Goal: Task Accomplishment & Management: Manage account settings

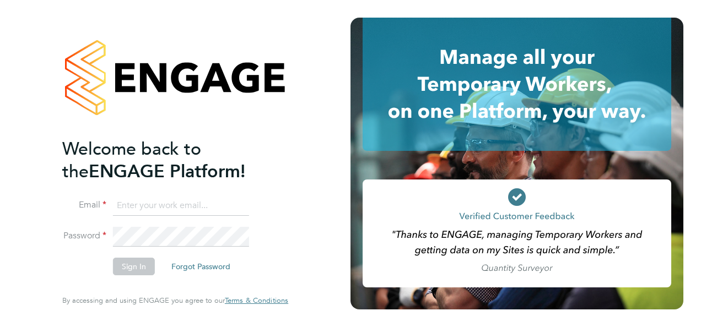
click at [150, 210] on input at bounding box center [181, 206] width 136 height 20
type input "olaitankafayat942@gmail.com"
drag, startPoint x: 239, startPoint y: 207, endPoint x: 67, endPoint y: 187, distance: 173.0
click at [67, 187] on ng-template "Welcome back to the ENGAGE Platform! Email olaitankafayat942@gmail.com Password…" at bounding box center [169, 212] width 215 height 148
click at [138, 198] on input at bounding box center [181, 206] width 136 height 20
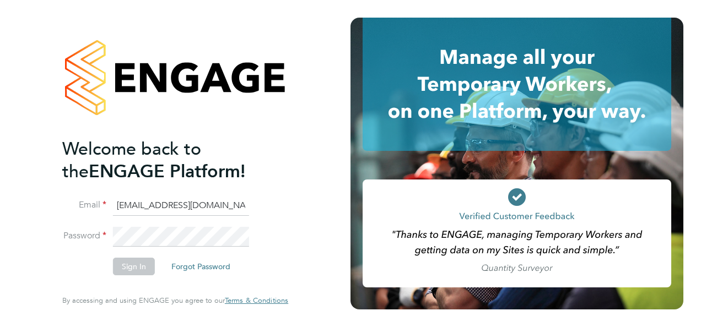
drag, startPoint x: 236, startPoint y: 209, endPoint x: 29, endPoint y: 195, distance: 207.1
click at [30, 195] on div "Welcome back to the ENGAGE Platform! Email olaitankafayat942@gmail.com Password…" at bounding box center [175, 163] width 350 height 327
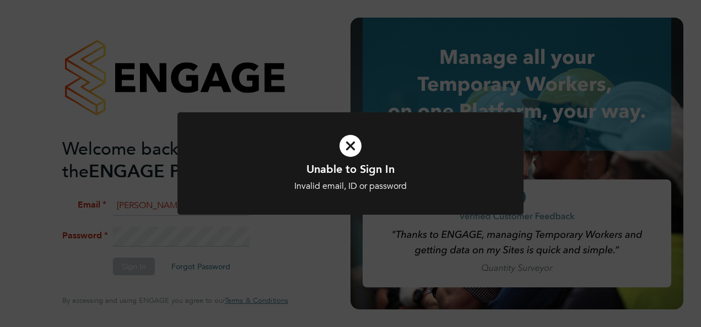
click at [175, 227] on div "Unable to Sign In Invalid email, ID or password Cancel Okay" at bounding box center [350, 163] width 701 height 327
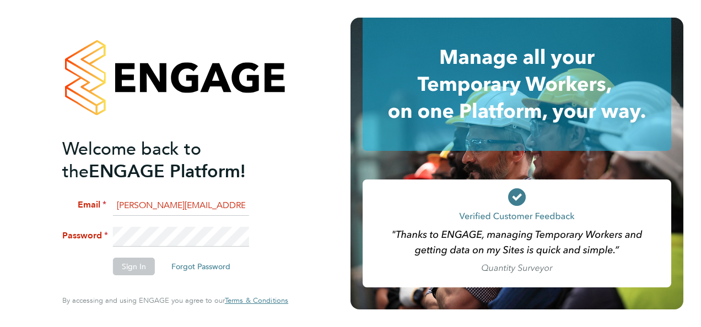
click at [35, 232] on div "Welcome back to the ENGAGE Platform! Email beth.dann@thornbaker.co.uk Password …" at bounding box center [175, 163] width 350 height 327
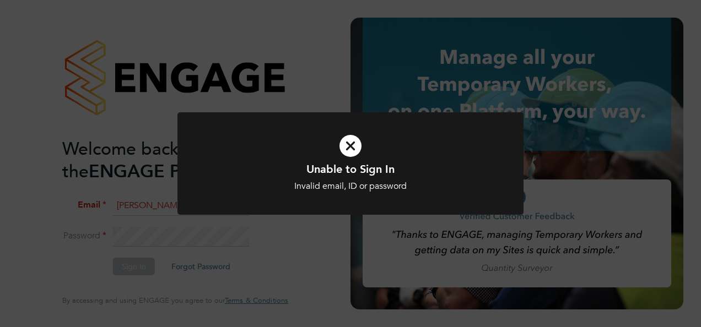
click at [86, 217] on div "Unable to Sign In Invalid email, ID or password Cancel Okay" at bounding box center [350, 163] width 701 height 327
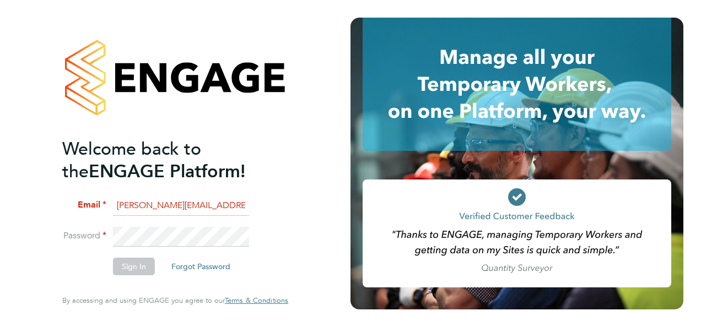
click at [325, 264] on div "Welcome back to the ENGAGE Platform! Email beth.dann@thornbaker.co.uk Password …" at bounding box center [175, 163] width 350 height 327
drag, startPoint x: 157, startPoint y: 204, endPoint x: 86, endPoint y: 199, distance: 71.2
click at [86, 199] on li "Email beth.dann@thornbaker.co.uk" at bounding box center [169, 211] width 215 height 31
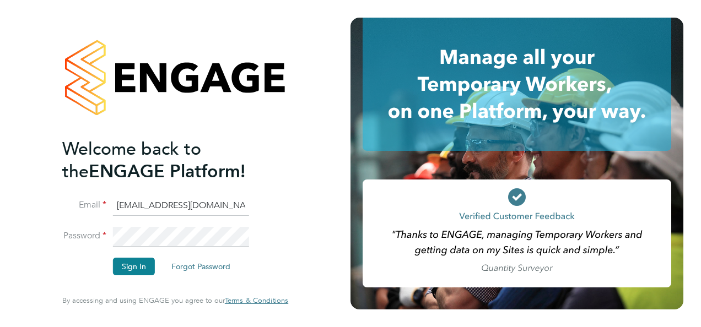
type input "fm@thornbaker.co.uk"
click at [138, 266] on button "Sign In" at bounding box center [134, 267] width 42 height 18
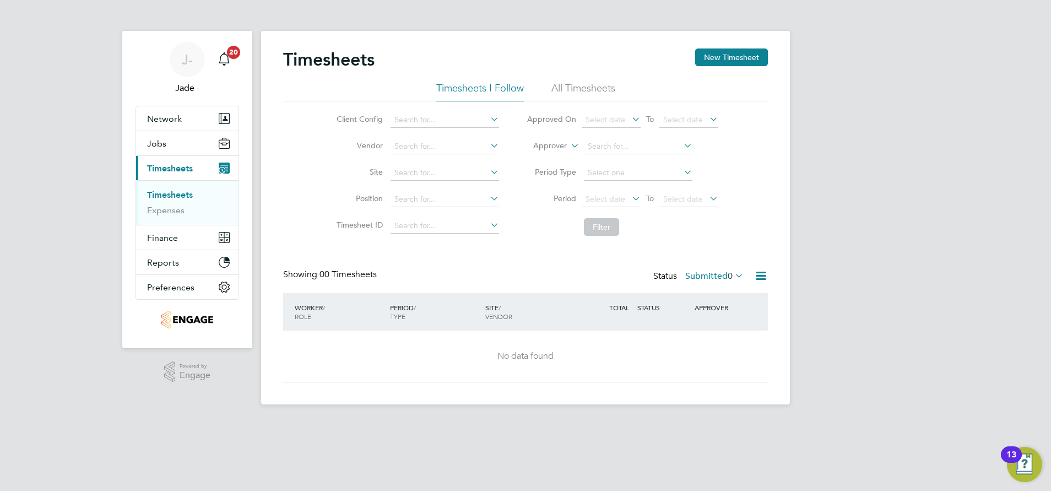
drag, startPoint x: 623, startPoint y: 0, endPoint x: 988, endPoint y: 136, distance: 389.8
click at [700, 138] on div "J- Jade - Notifications 20 Applications: Network Team Members Businesses Sites …" at bounding box center [525, 211] width 1051 height 422
click at [180, 116] on span "Network" at bounding box center [164, 118] width 35 height 10
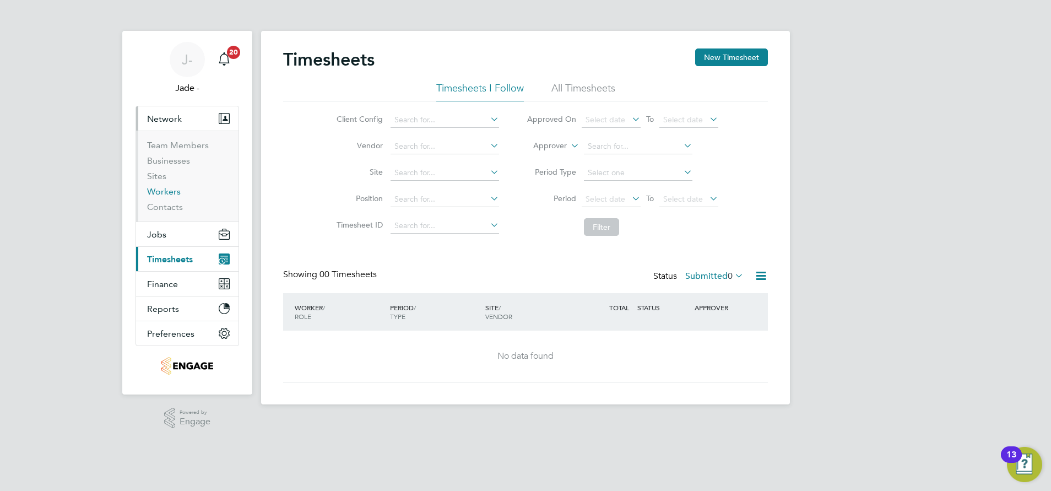
click at [164, 191] on link "Workers" at bounding box center [164, 191] width 34 height 10
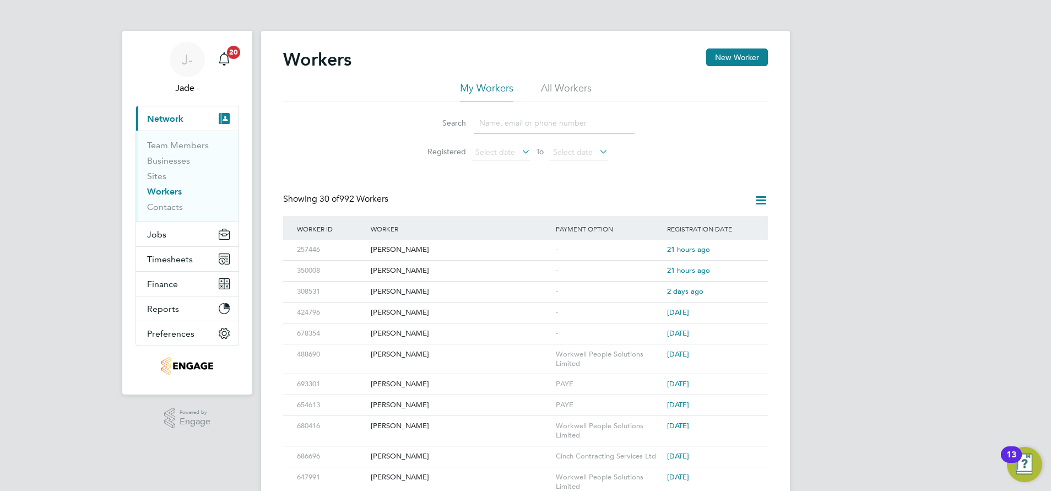
click at [509, 125] on input at bounding box center [554, 122] width 161 height 21
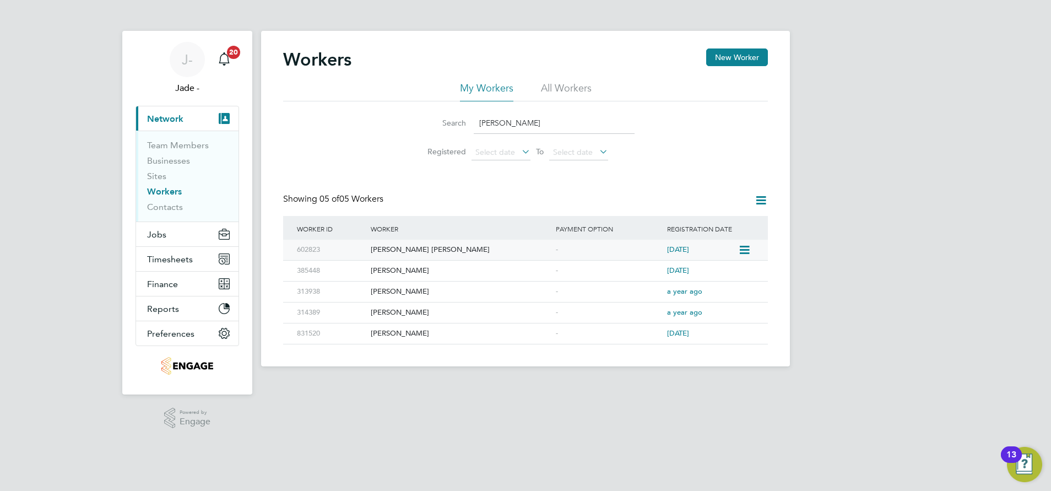
type input "[PERSON_NAME]"
click at [402, 250] on div "[PERSON_NAME] [PERSON_NAME]" at bounding box center [460, 250] width 185 height 20
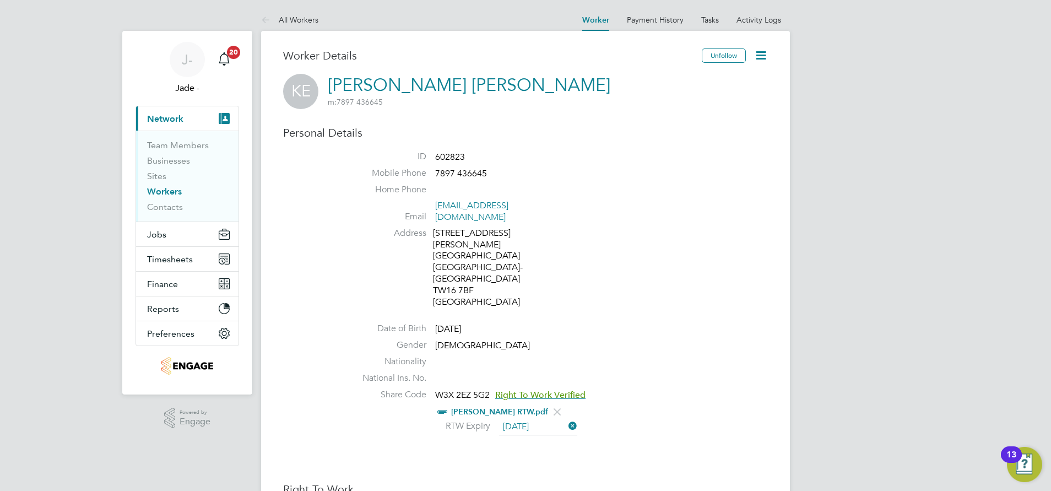
click at [768, 55] on icon at bounding box center [761, 55] width 14 height 14
click at [673, 129] on li "Edit Personal Details e" at bounding box center [699, 128] width 138 height 15
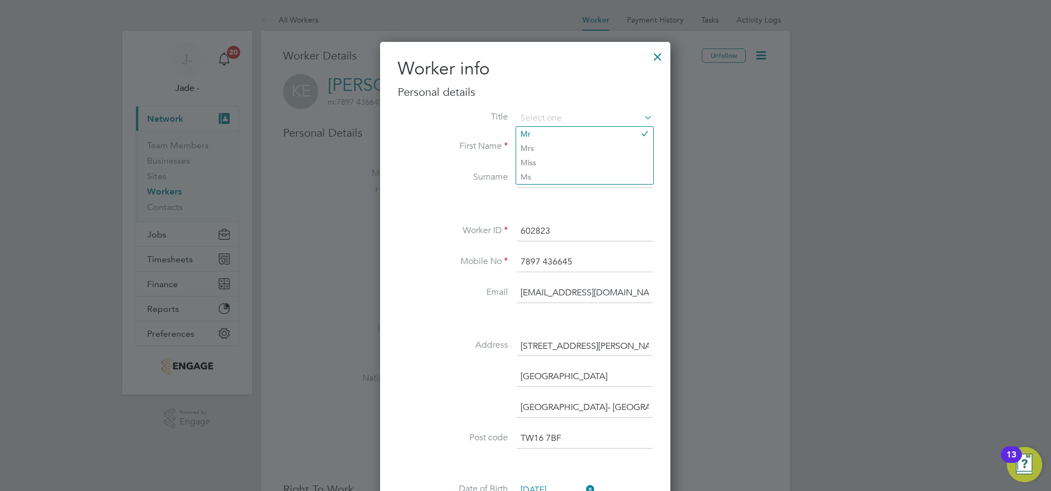
click at [660, 55] on div at bounding box center [658, 54] width 20 height 20
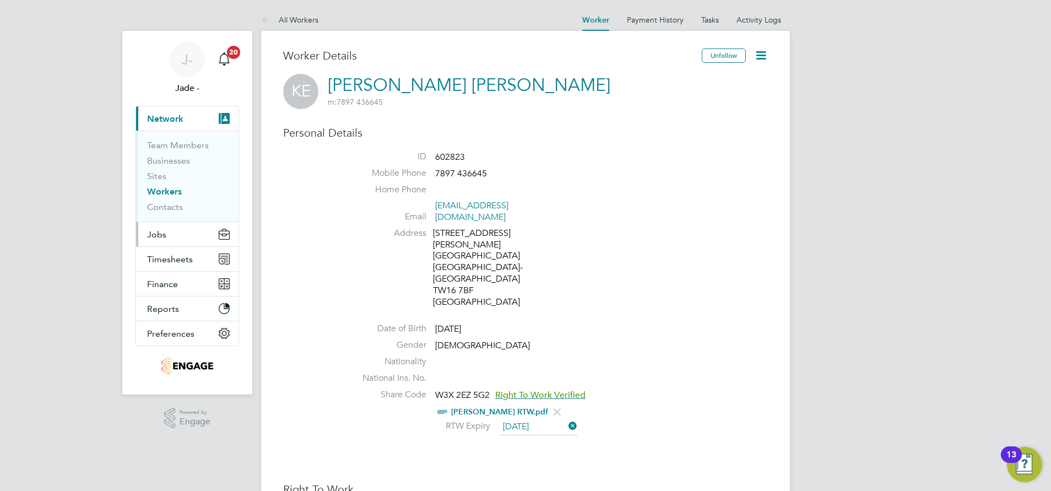
click at [171, 237] on button "Jobs" at bounding box center [187, 234] width 102 height 24
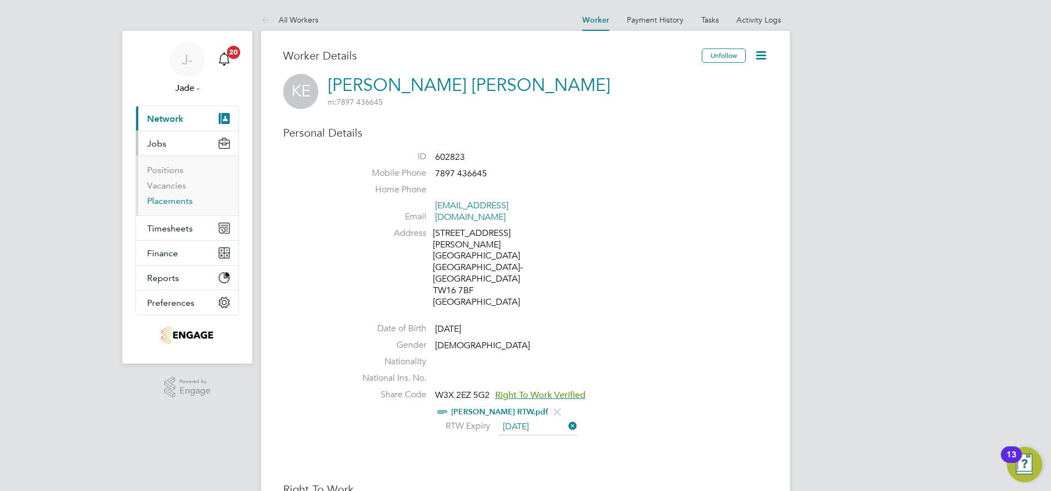
click at [181, 199] on link "Placements" at bounding box center [170, 201] width 46 height 10
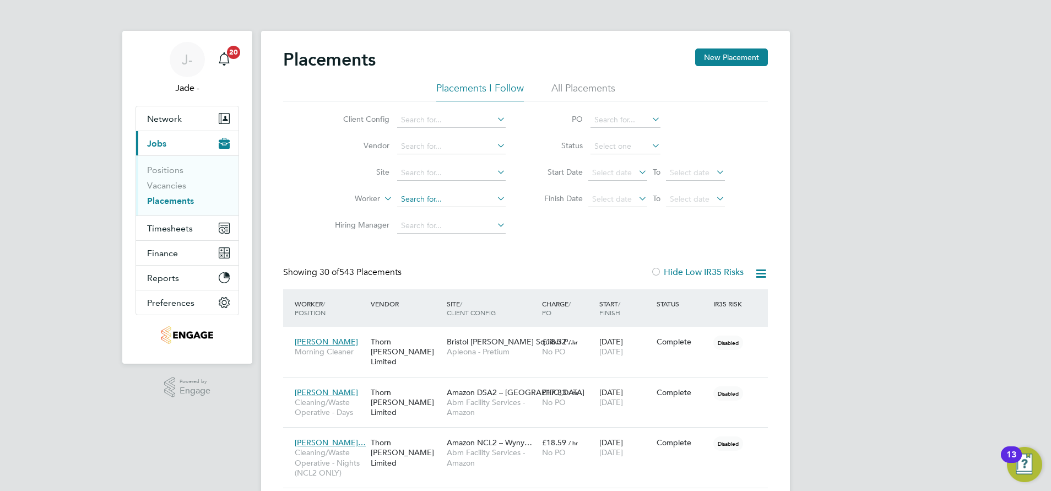
click at [442, 197] on input at bounding box center [451, 199] width 109 height 15
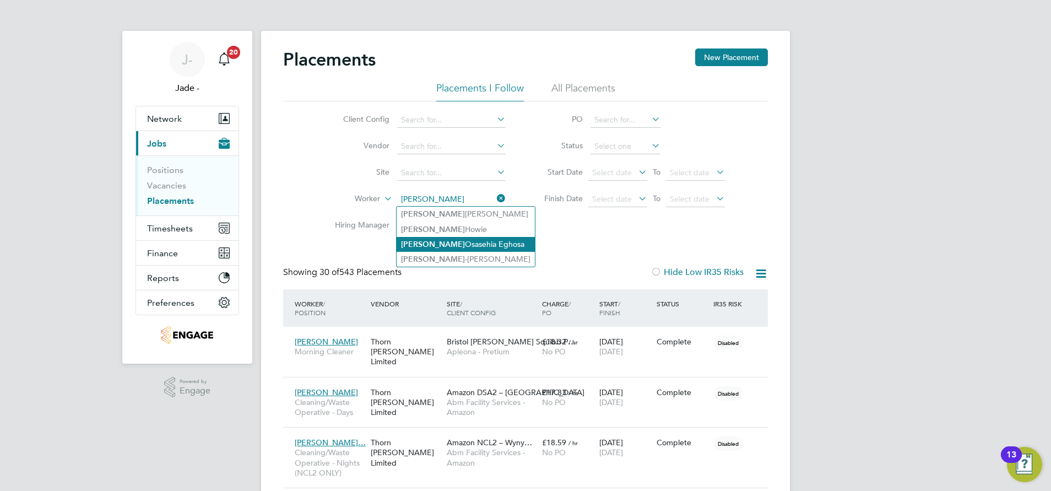
click at [461, 237] on li "[PERSON_NAME] [PERSON_NAME]" at bounding box center [466, 244] width 138 height 15
type input "[PERSON_NAME] [PERSON_NAME]"
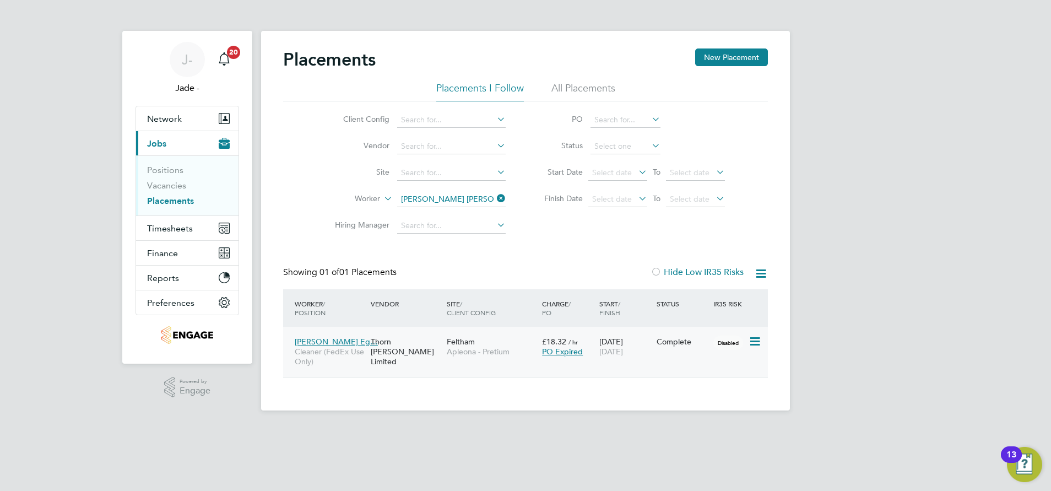
click at [676, 341] on div "Complete" at bounding box center [683, 342] width 52 height 10
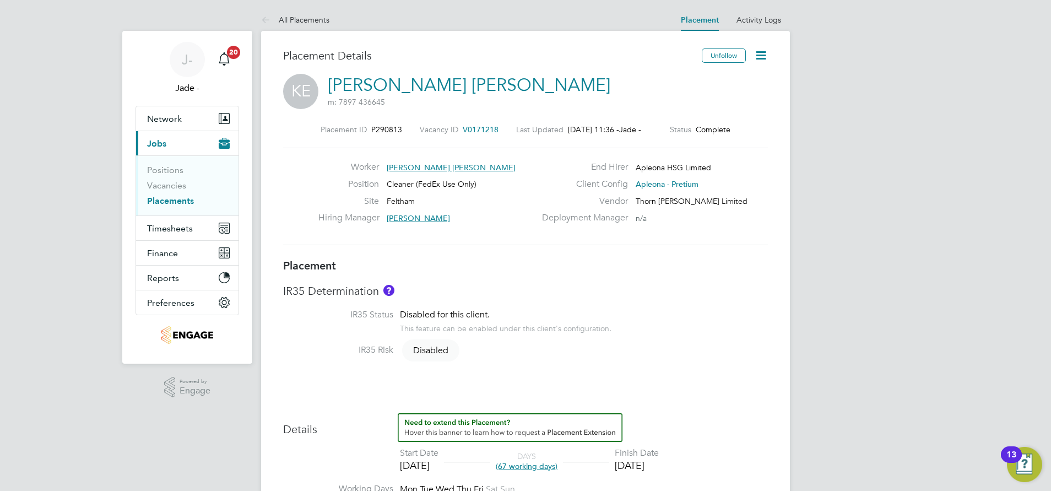
click at [762, 50] on icon at bounding box center [761, 55] width 14 height 14
click at [733, 80] on li "Edit Placement e" at bounding box center [725, 81] width 81 height 15
type input "Tracy Sellick"
type input "[DATE]"
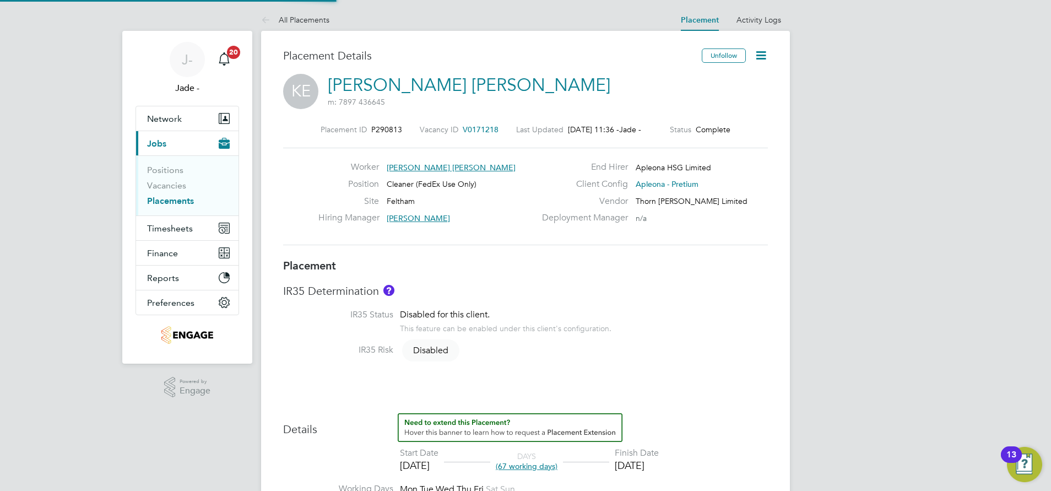
type input "[DATE]"
type input "08:00"
type input "13:00"
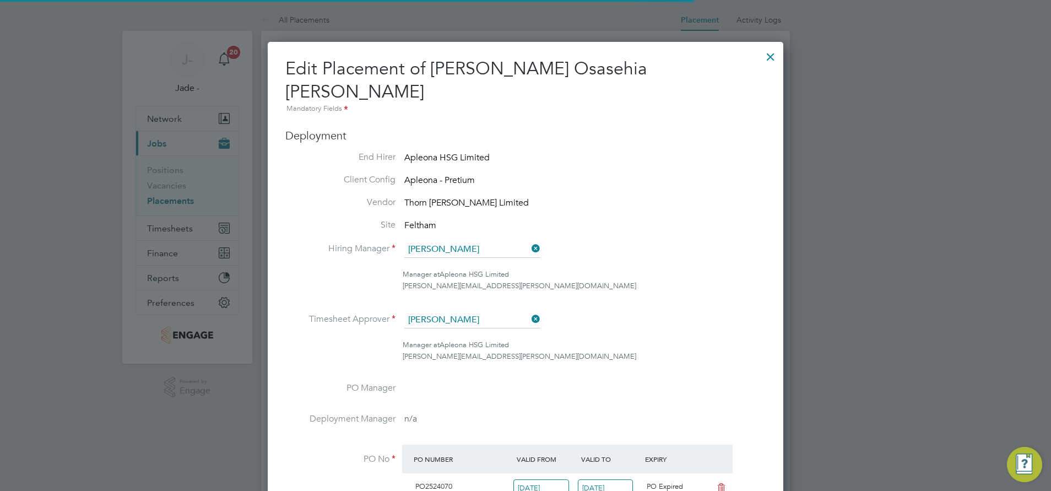
scroll to position [6, 6]
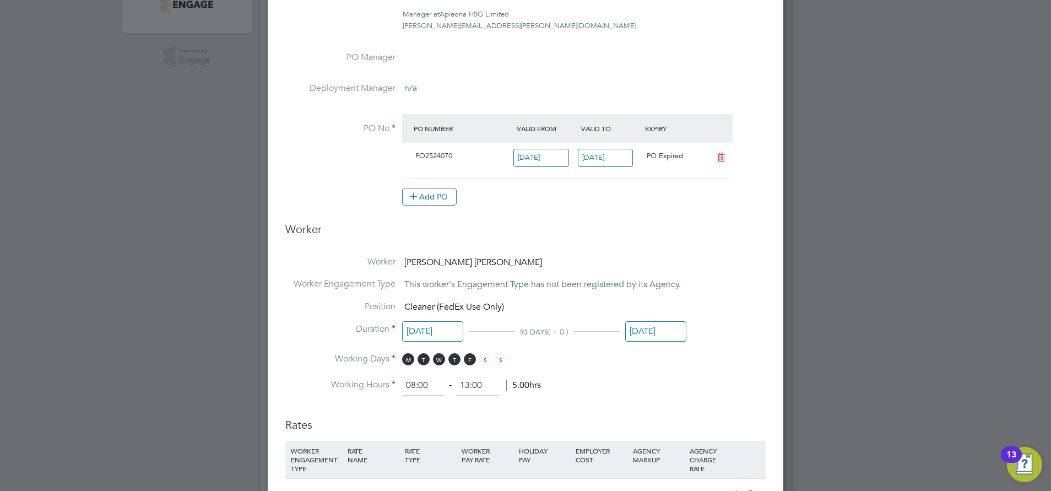
click at [661, 321] on input "[DATE]" at bounding box center [655, 331] width 61 height 20
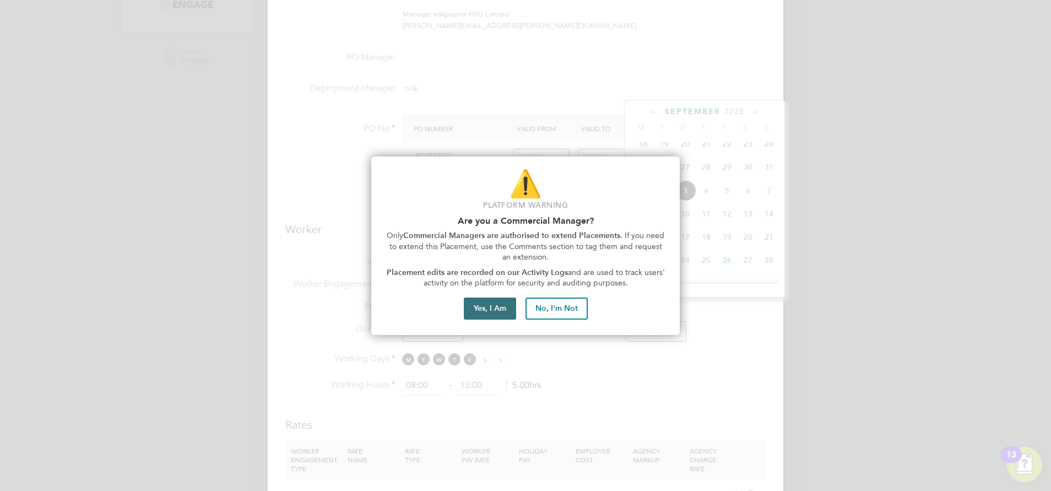
click at [486, 312] on button "Yes, I Am" at bounding box center [490, 309] width 52 height 22
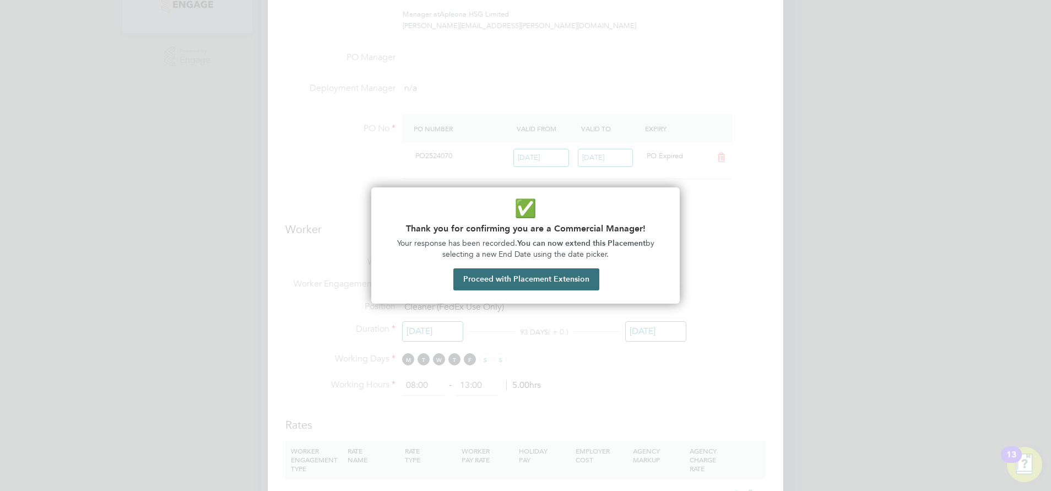
click at [534, 276] on button "Proceed with Placement Extension" at bounding box center [526, 279] width 146 height 22
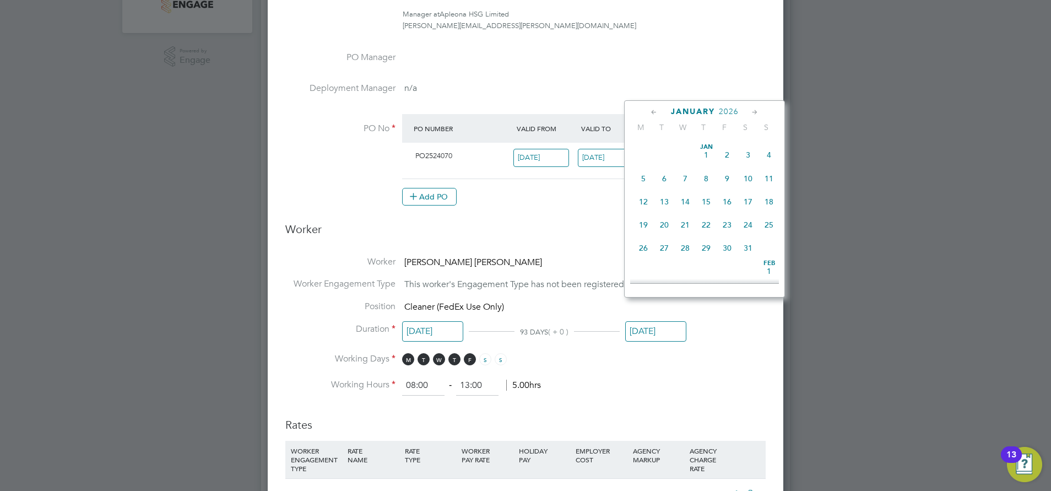
click at [688, 142] on span "31" at bounding box center [685, 131] width 21 height 21
type input "31 Dec 2025"
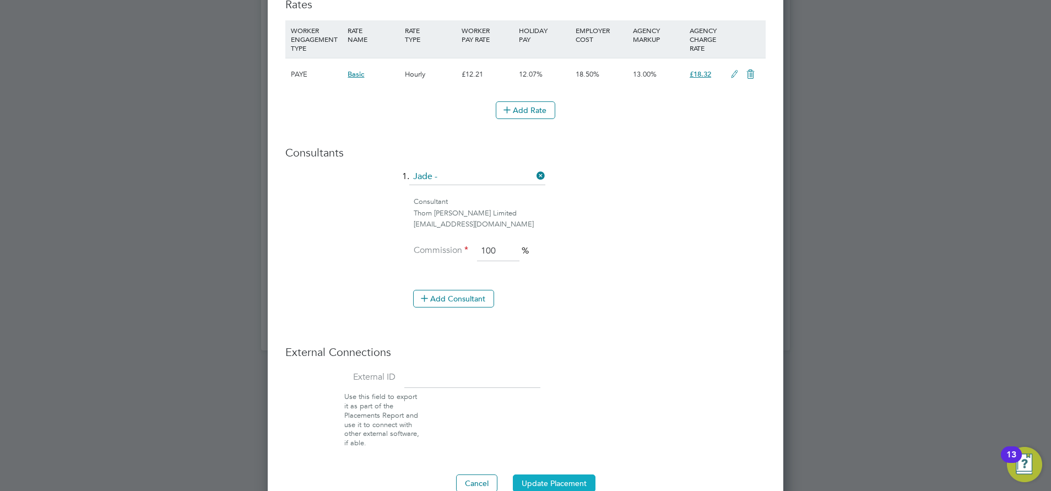
click at [562, 474] on button "Update Placement" at bounding box center [554, 483] width 83 height 18
